Goal: Find specific page/section: Find specific page/section

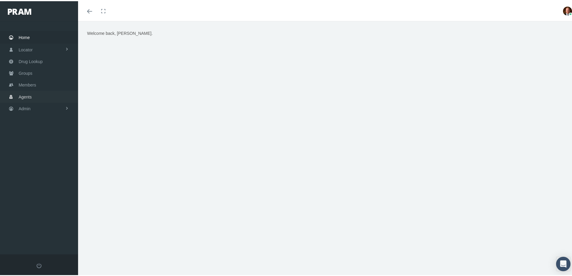
click at [25, 100] on span "Agents" at bounding box center [25, 95] width 13 height 11
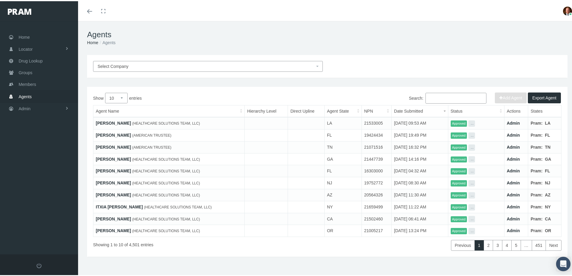
click at [445, 96] on input "Search:" at bounding box center [456, 97] width 61 height 11
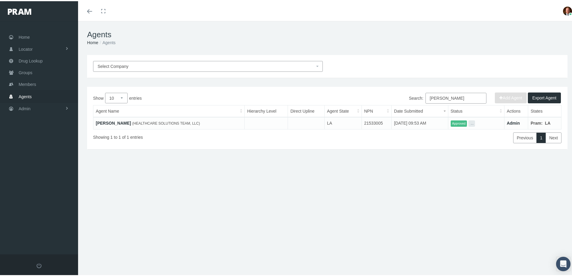
type input "[PERSON_NAME]"
click at [119, 120] on link "[PERSON_NAME]" at bounding box center [113, 122] width 35 height 5
